Goal: Task Accomplishment & Management: Manage account settings

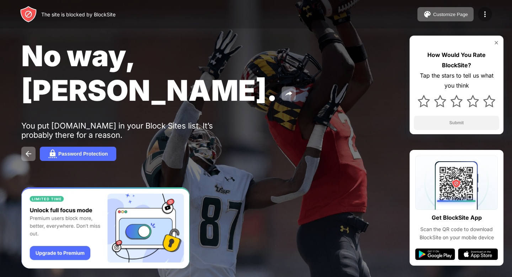
click at [487, 11] on img at bounding box center [485, 14] width 9 height 9
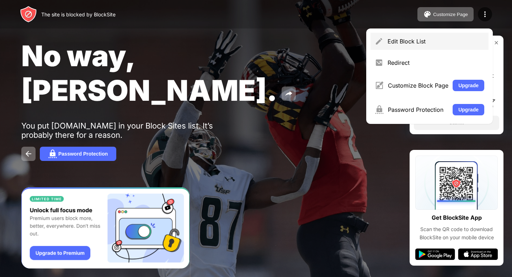
click at [412, 42] on div "Edit Block List" at bounding box center [436, 41] width 97 height 7
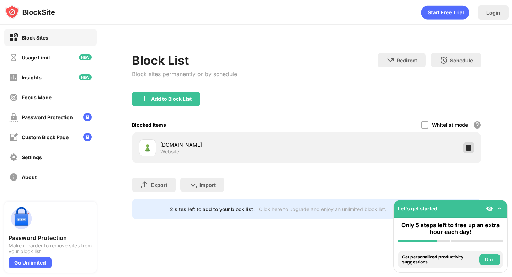
click at [467, 149] on img at bounding box center [468, 147] width 7 height 7
